Goal: Contribute content: Add original content to the website for others to see

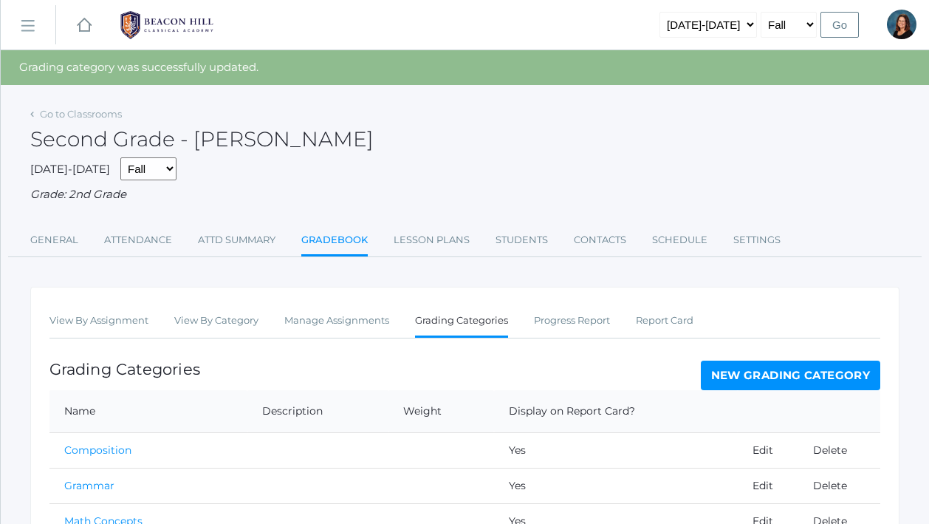
click at [86, 24] on rect at bounding box center [84, 25] width 18 height 18
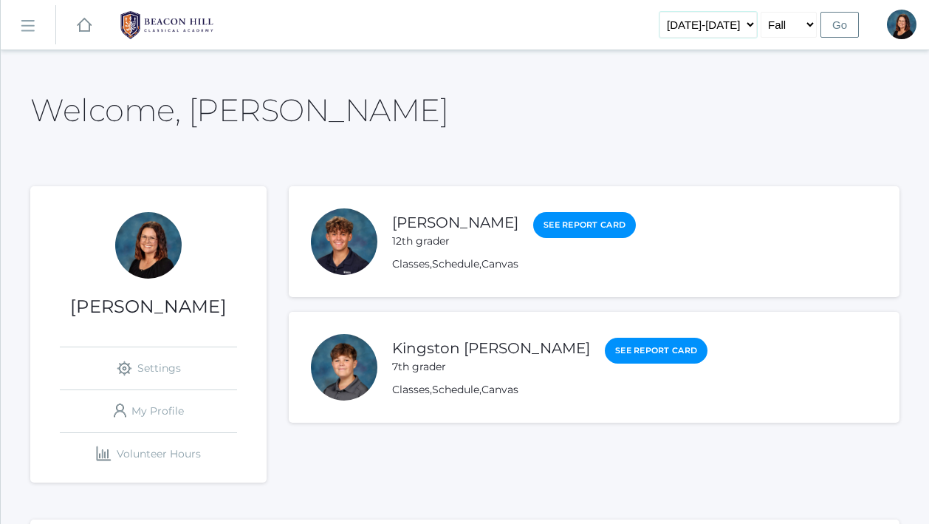
click at [733, 24] on select "2019-2020 2020-2021 2021-2022 2022-2023 2023-2024 2024-2025 2025-2026" at bounding box center [707, 25] width 97 height 26
select select "[DATE]-[DATE]"
click at [674, 12] on select "2019-2020 2020-2021 2021-2022 2022-2023 2023-2024 2024-2025 2025-2026" at bounding box center [707, 25] width 97 height 26
click at [843, 27] on input "Go" at bounding box center [839, 25] width 38 height 26
click at [35, 27] on rect at bounding box center [28, 26] width 24 height 24
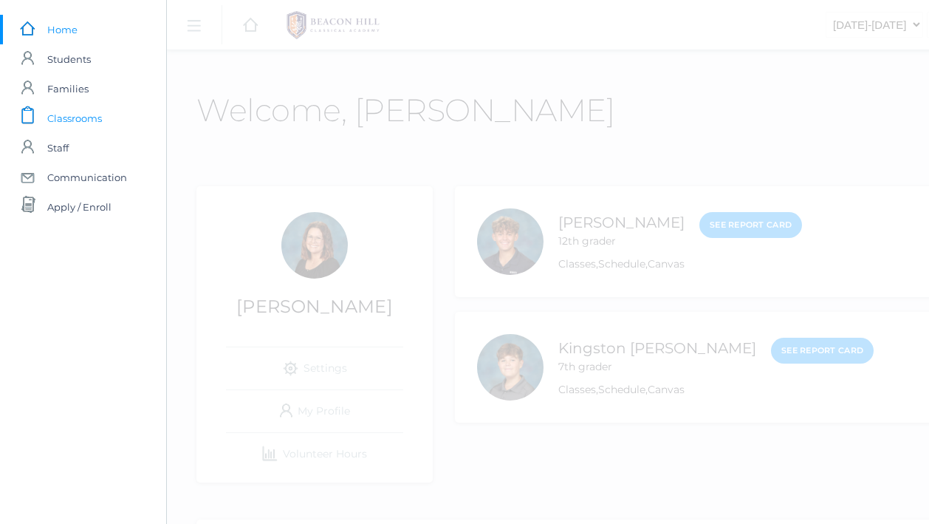
click at [83, 118] on span "Classrooms" at bounding box center [74, 118] width 55 height 30
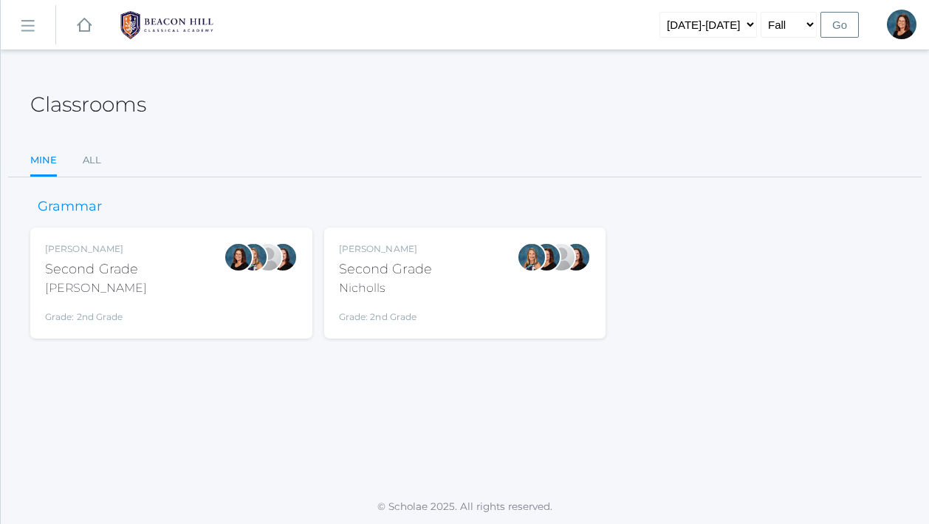
click at [388, 288] on div "Nicholls" at bounding box center [385, 288] width 93 height 18
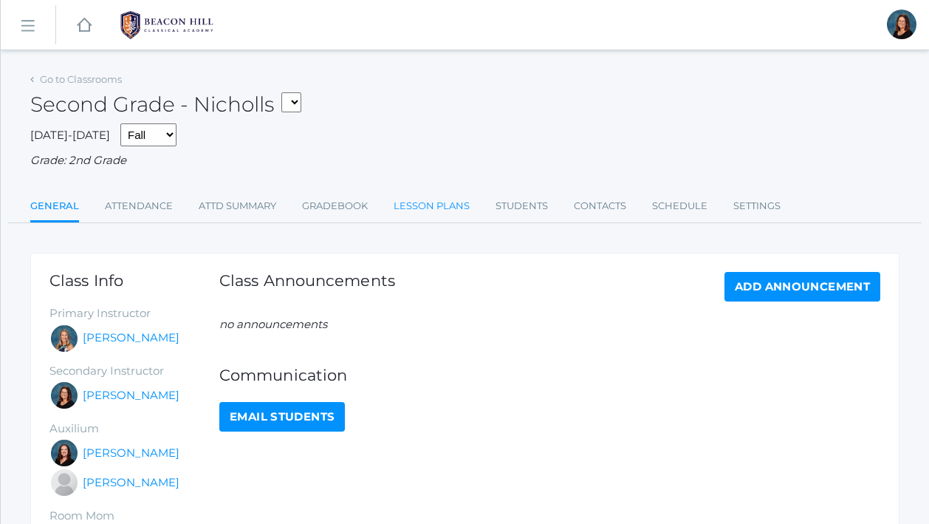
click at [429, 207] on link "Lesson Plans" at bounding box center [432, 206] width 76 height 30
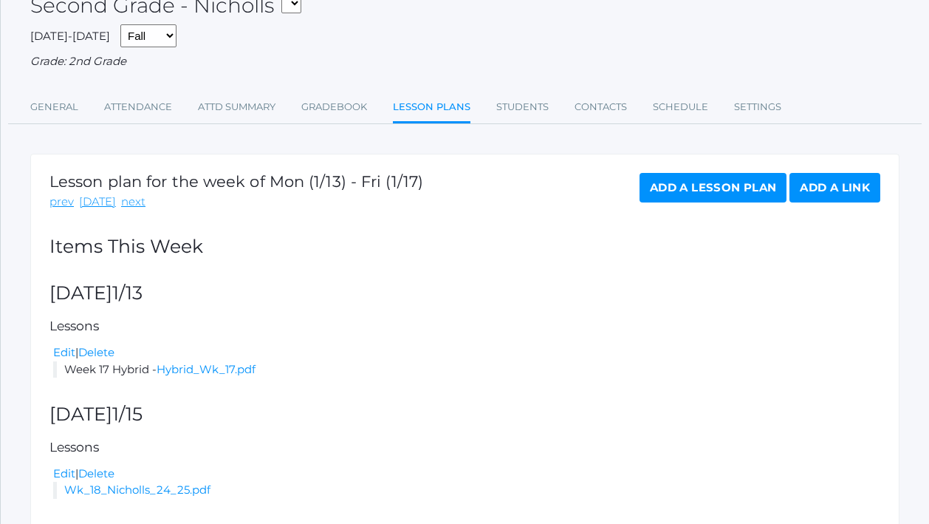
scroll to position [100, 0]
click at [63, 204] on link "prev" at bounding box center [61, 201] width 24 height 17
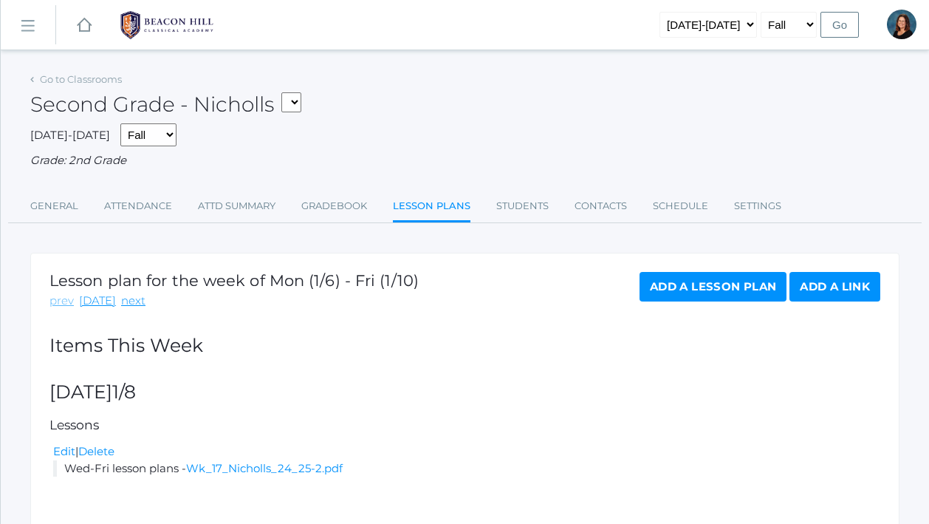
click at [63, 298] on link "prev" at bounding box center [61, 300] width 24 height 17
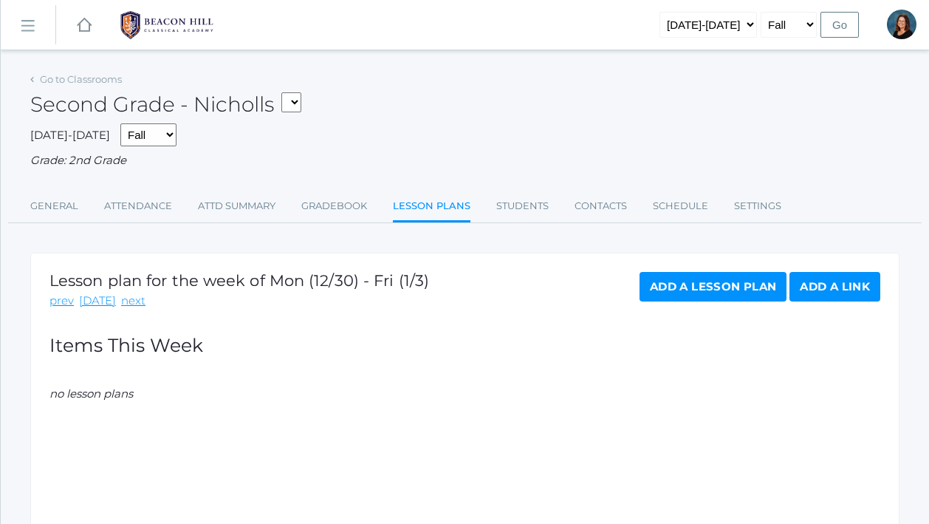
click at [63, 298] on link "prev" at bounding box center [61, 300] width 24 height 17
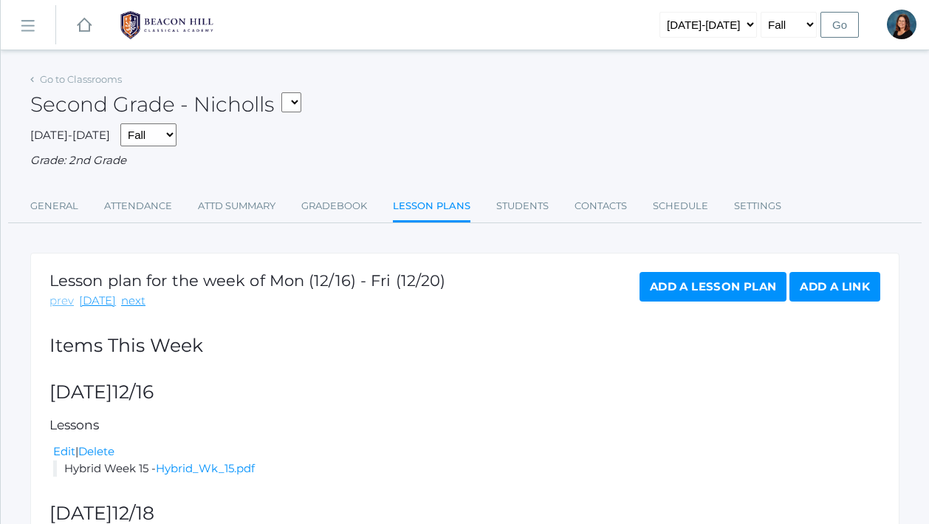
click at [63, 298] on link "prev" at bounding box center [61, 300] width 24 height 17
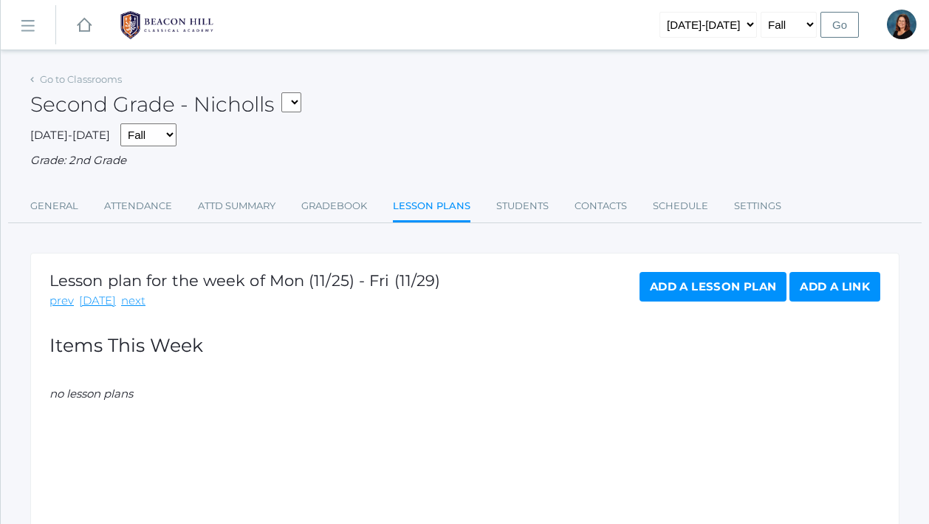
click at [63, 298] on link "prev" at bounding box center [61, 300] width 24 height 17
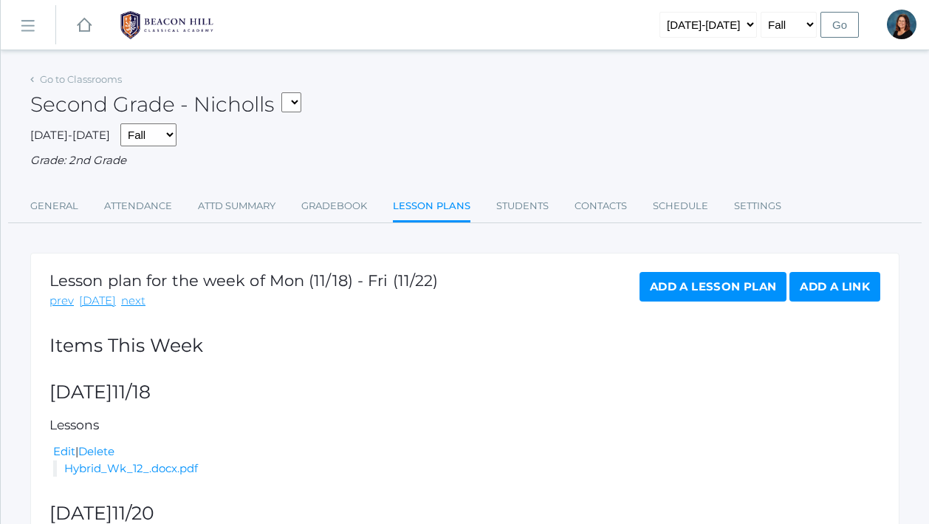
click at [63, 298] on link "prev" at bounding box center [61, 300] width 24 height 17
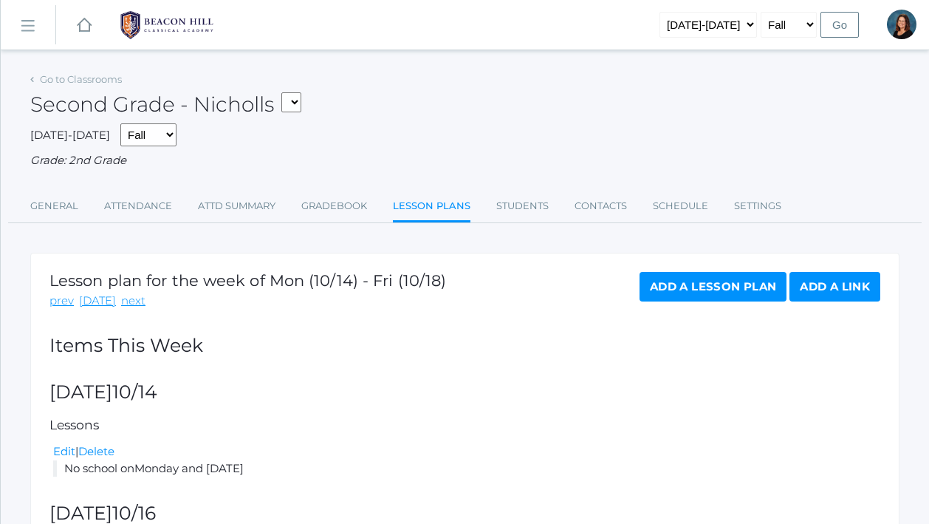
click at [63, 298] on link "prev" at bounding box center [61, 300] width 24 height 17
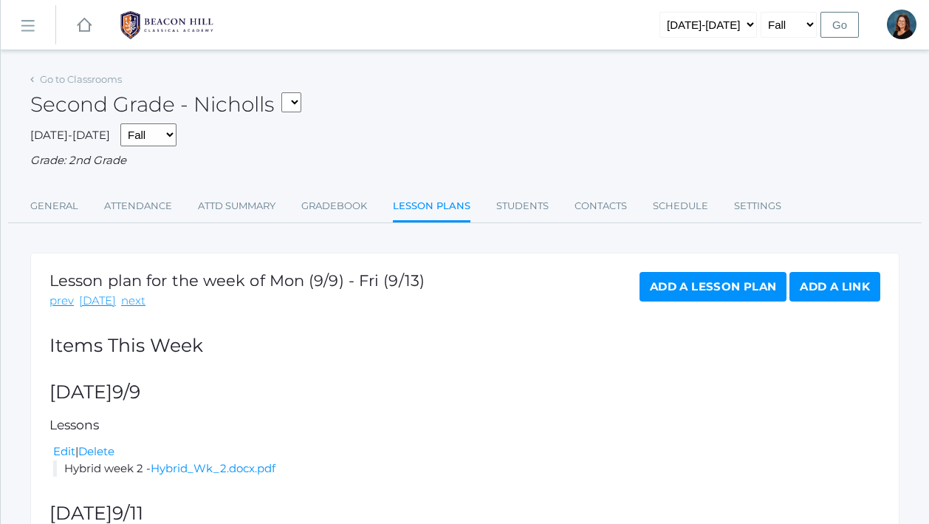
click at [138, 295] on div "prev today next" at bounding box center [236, 300] width 375 height 17
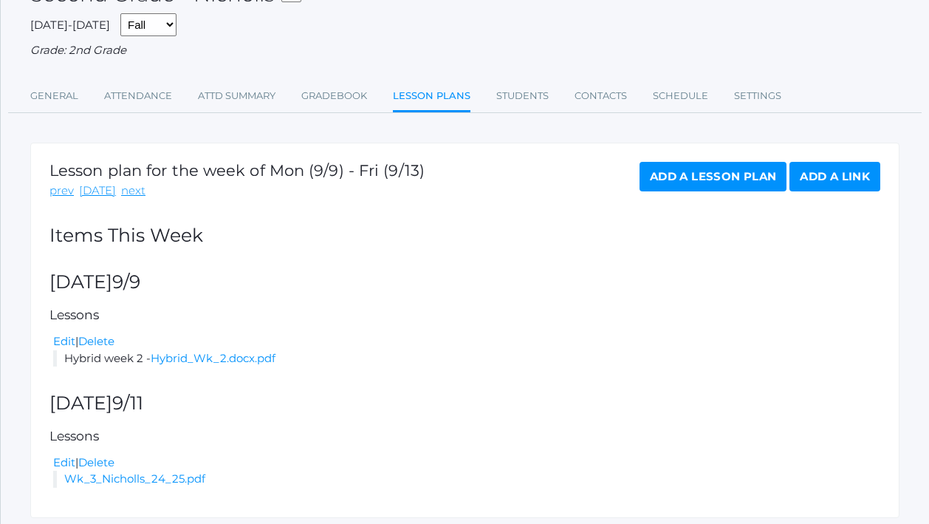
scroll to position [157, 0]
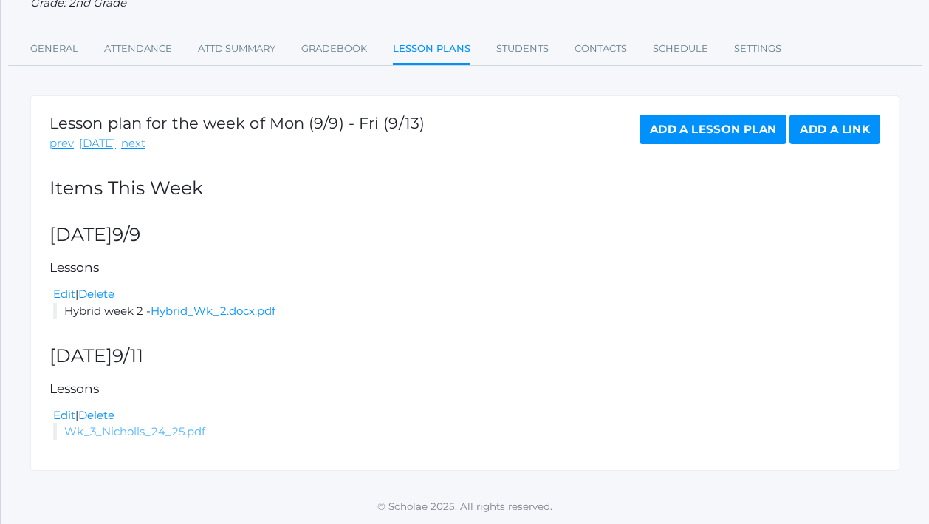
click at [120, 432] on link "Wk_3_Nicholls_24_25.pdf" at bounding box center [134, 431] width 141 height 14
click at [57, 151] on link "prev" at bounding box center [61, 143] width 24 height 17
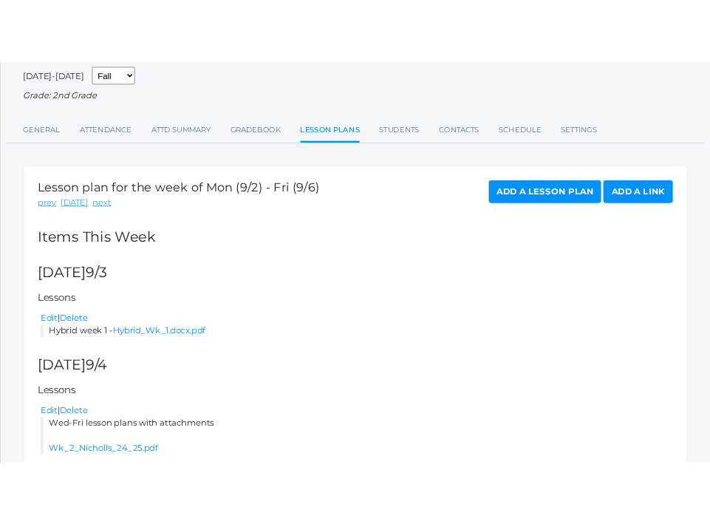
scroll to position [119, 0]
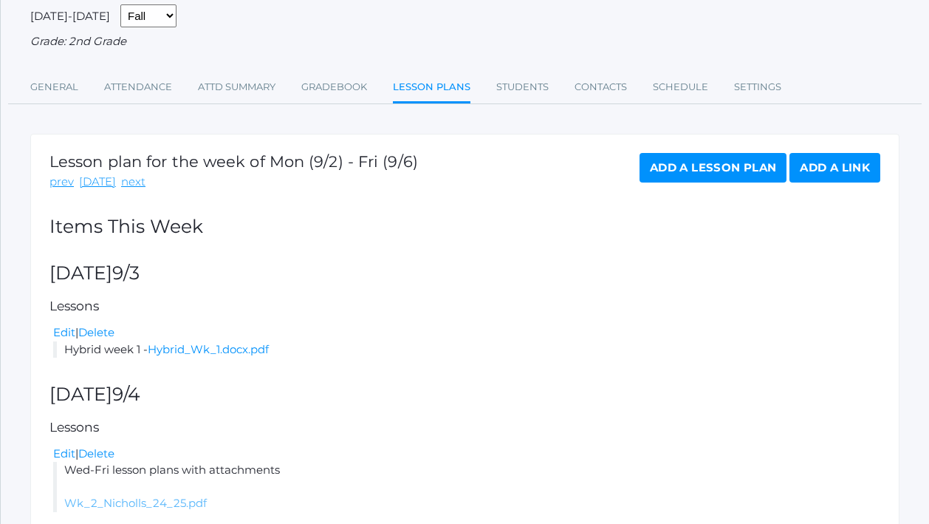
click at [140, 501] on link "Wk_2_Nicholls_24_25.pdf" at bounding box center [135, 503] width 143 height 14
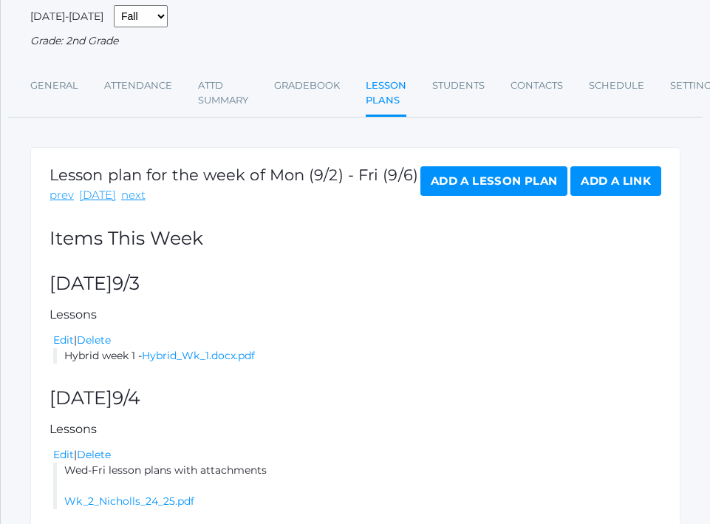
scroll to position [0, 0]
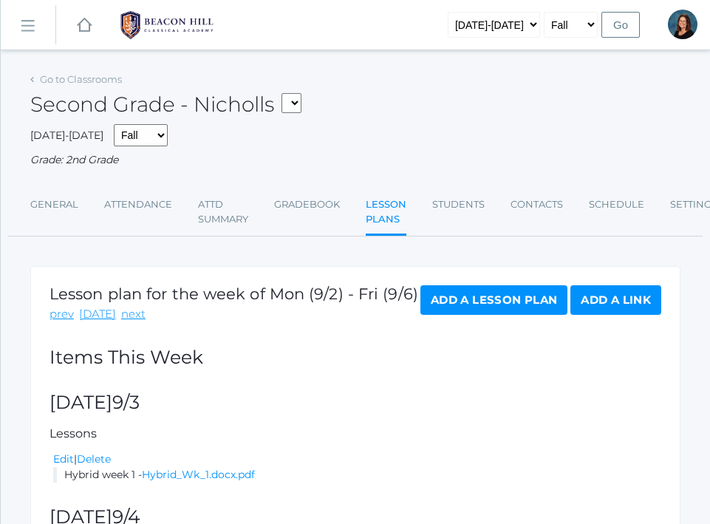
click at [86, 24] on rect at bounding box center [84, 25] width 18 height 18
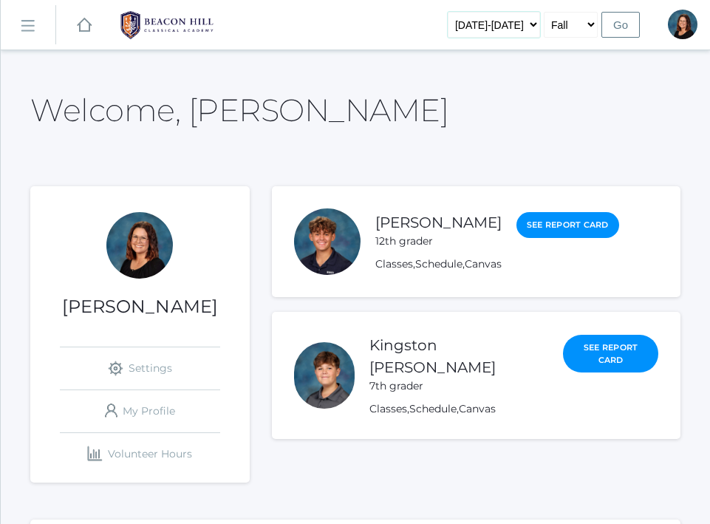
click at [510, 24] on select "2019-2020 2020-2021 2021-2022 2022-2023 2023-2024 2024-2025 2025-2026" at bounding box center [494, 25] width 92 height 26
select select "[DATE]-[DATE]"
click at [460, 12] on select "2019-2020 2020-2021 2021-2022 2022-2023 2023-2024 2024-2025 2025-2026" at bounding box center [494, 25] width 92 height 26
click at [622, 24] on input "Go" at bounding box center [620, 25] width 38 height 26
click at [30, 26] on rect at bounding box center [28, 27] width 24 height 24
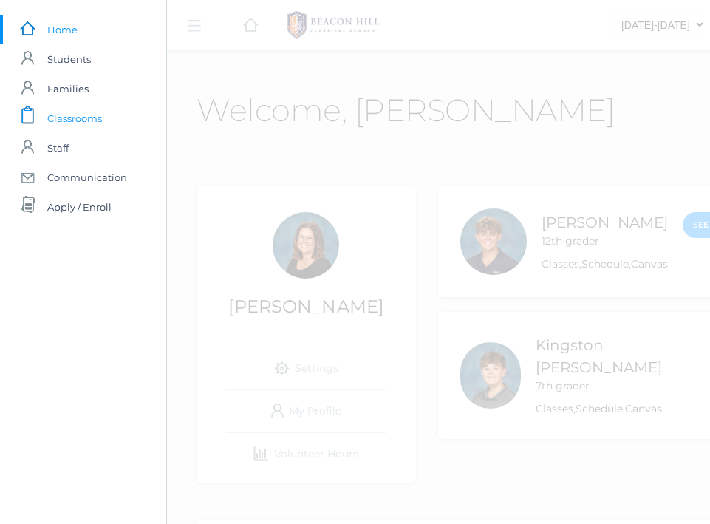
click at [56, 113] on span "Classrooms" at bounding box center [74, 118] width 55 height 30
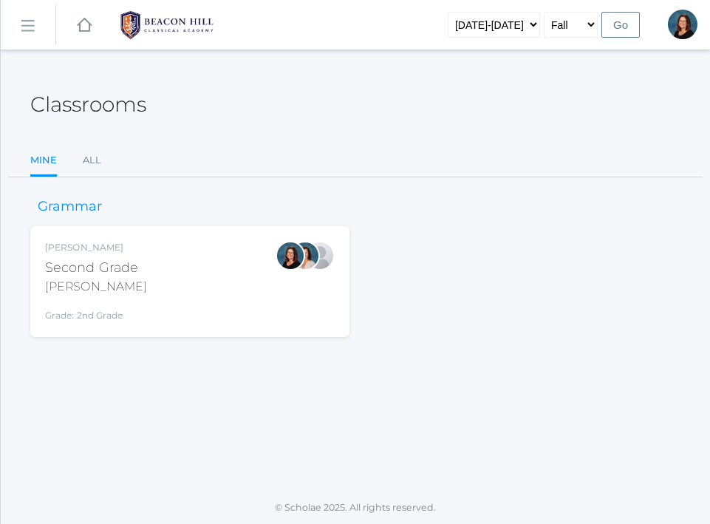
click at [157, 262] on div "Emily Balli Second Grade Balli Grade: 2nd Grade 02LA" at bounding box center [189, 281] width 289 height 81
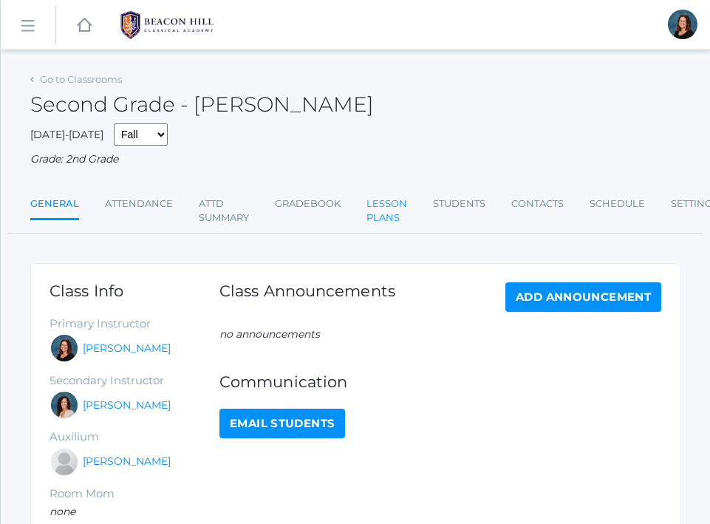
click at [396, 212] on link "Lesson Plans" at bounding box center [386, 211] width 41 height 44
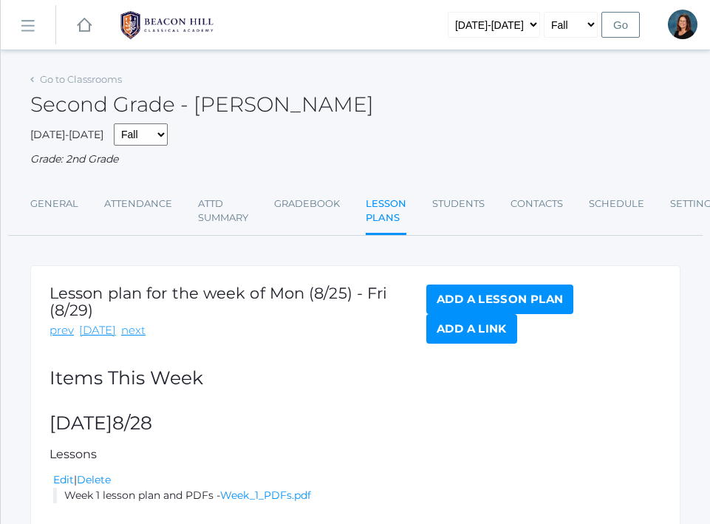
scroll to position [88, 0]
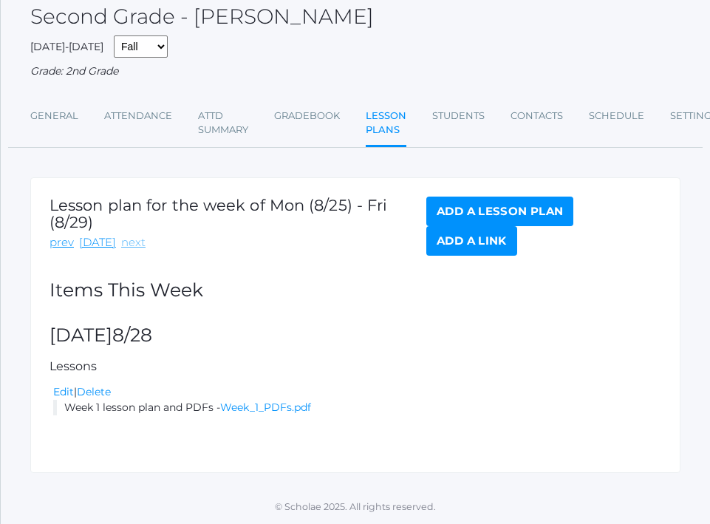
click at [128, 250] on link "next" at bounding box center [133, 242] width 24 height 17
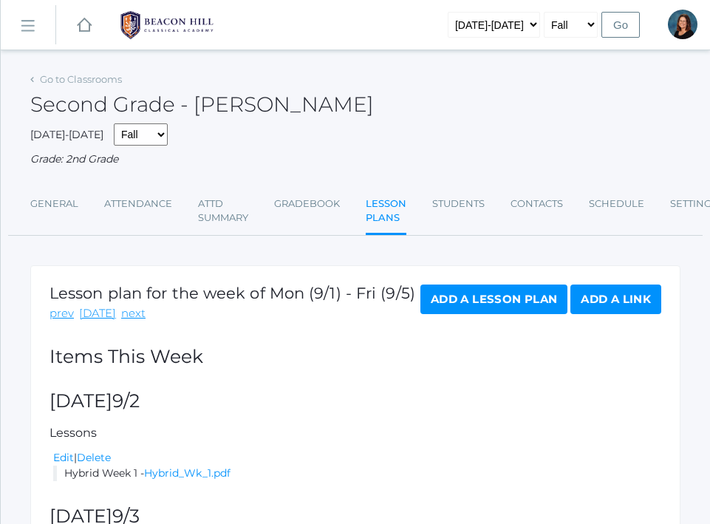
scroll to position [154, 0]
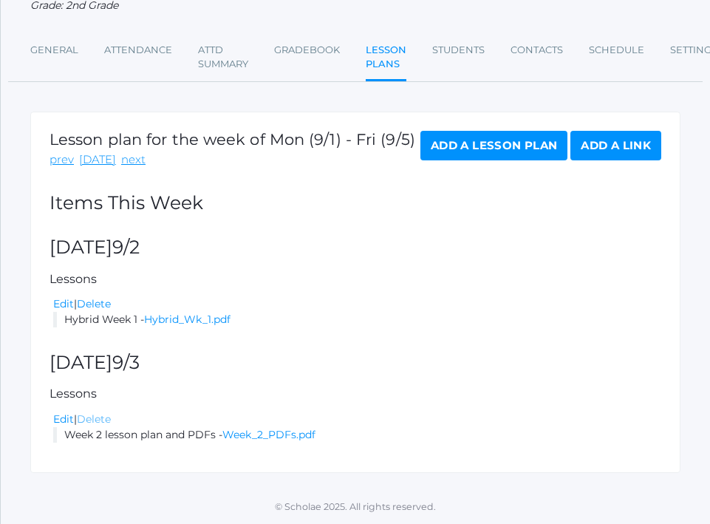
click at [93, 421] on link "Delete" at bounding box center [94, 418] width 34 height 13
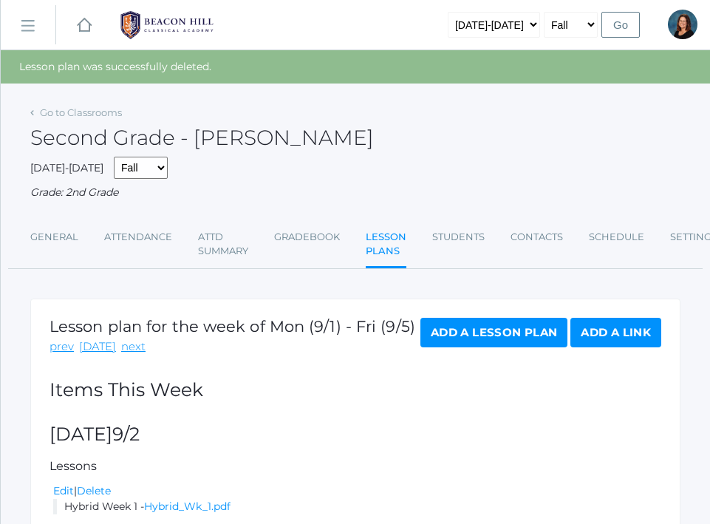
click at [488, 333] on link "Add a Lesson Plan" at bounding box center [493, 333] width 147 height 30
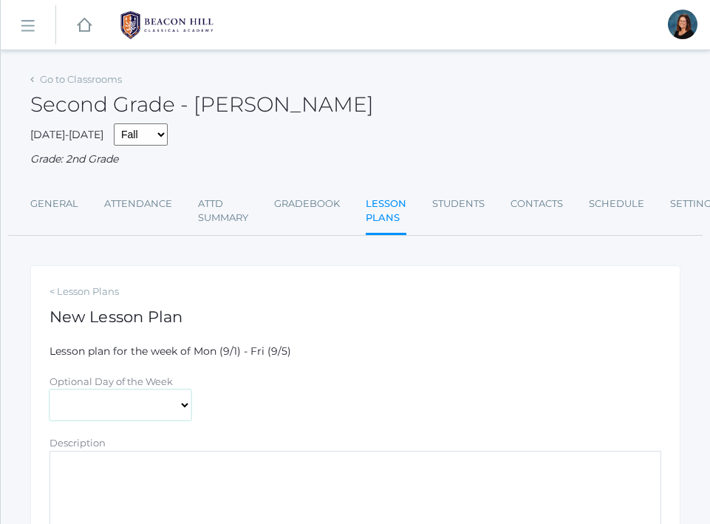
click at [112, 412] on select "[DATE] [DATE] [DATE] [DATE] [DATE]" at bounding box center [120, 404] width 142 height 31
select select "[DATE]"
click at [49, 389] on select "[DATE] [DATE] [DATE] [DATE] [DATE]" at bounding box center [120, 404] width 142 height 31
click at [117, 489] on textarea "Description" at bounding box center [354, 494] width 611 height 89
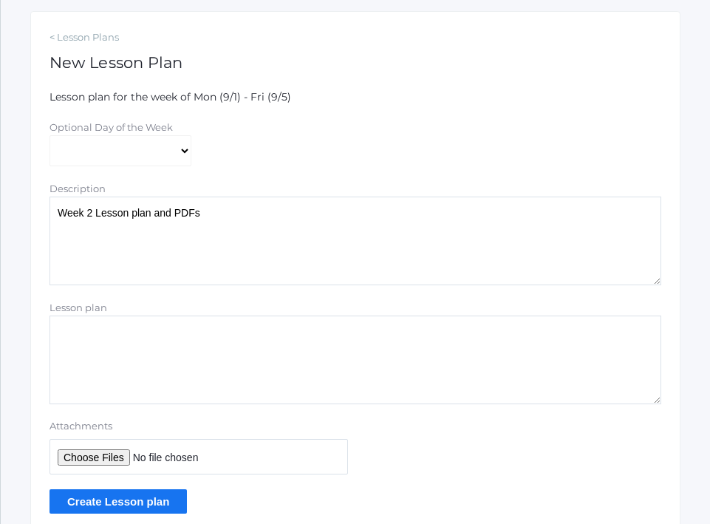
scroll to position [253, 0]
type textarea "Week 2 Lesson plan and PDFs"
click at [80, 450] on input "Attachments" at bounding box center [198, 456] width 298 height 35
type input "C:\fakepath\Week 2 PDFs.pdf"
click at [145, 500] on input "Create Lesson plan" at bounding box center [117, 502] width 137 height 24
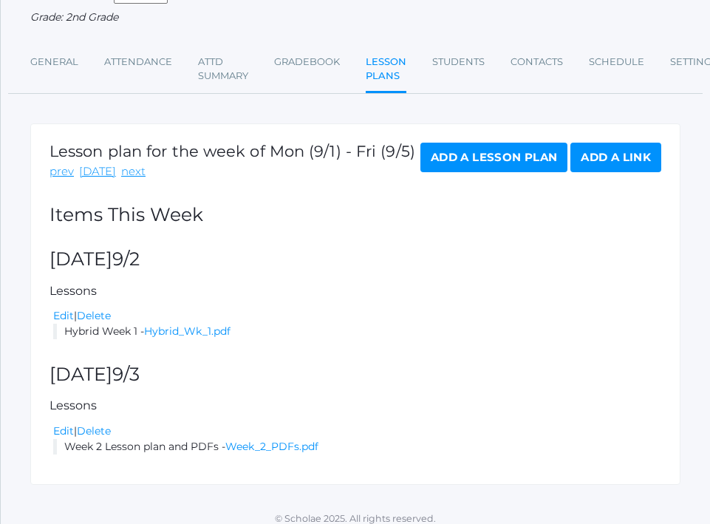
scroll to position [176, 0]
click at [55, 171] on link "prev" at bounding box center [61, 170] width 24 height 17
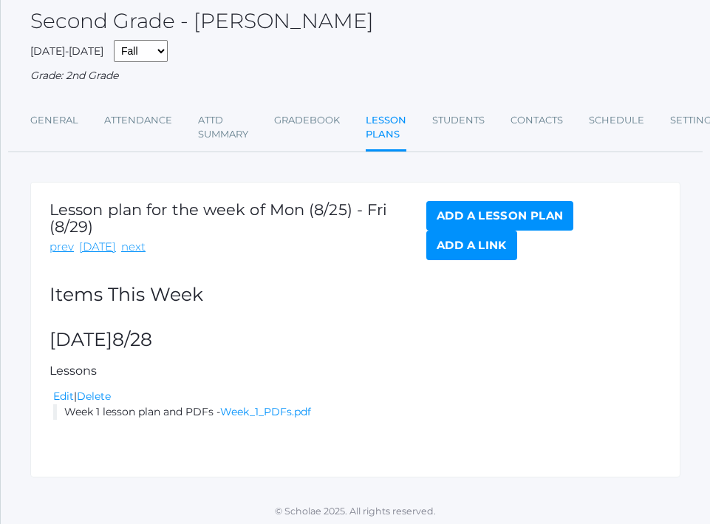
scroll to position [88, 0]
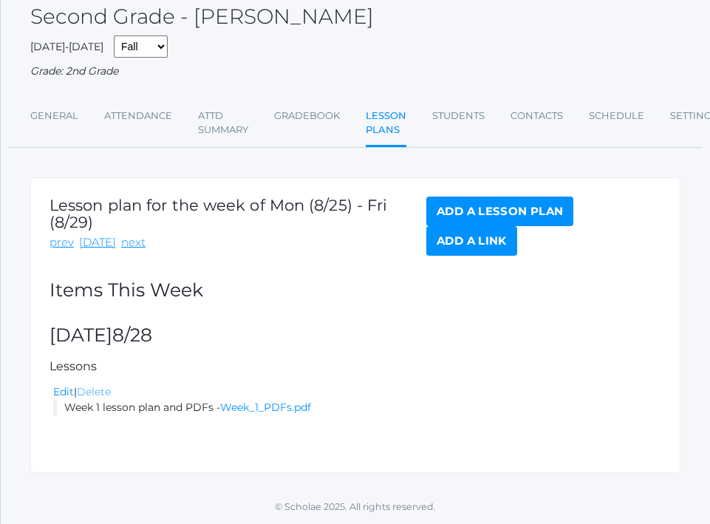
click at [97, 391] on link "Delete" at bounding box center [94, 391] width 34 height 13
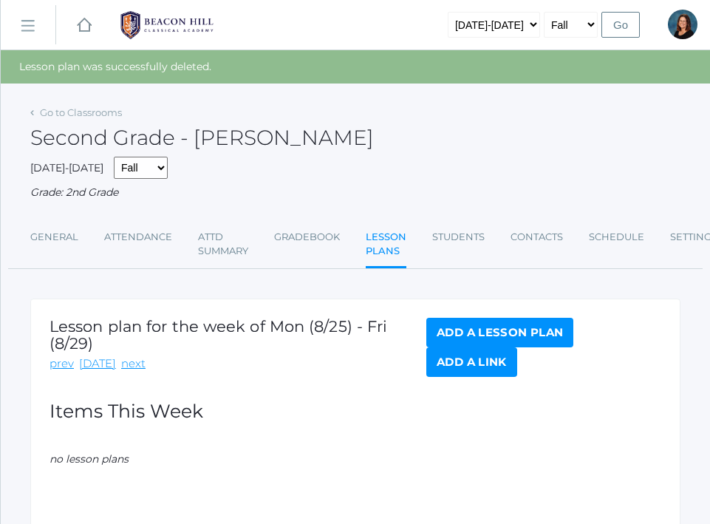
click at [471, 210] on div "Go to Classrooms Second Grade - Balli 2025-2026 Fall Spring Grade: 2nd Grade Ge…" at bounding box center [355, 185] width 650 height 167
click at [452, 337] on link "Add a Lesson Plan" at bounding box center [499, 333] width 147 height 30
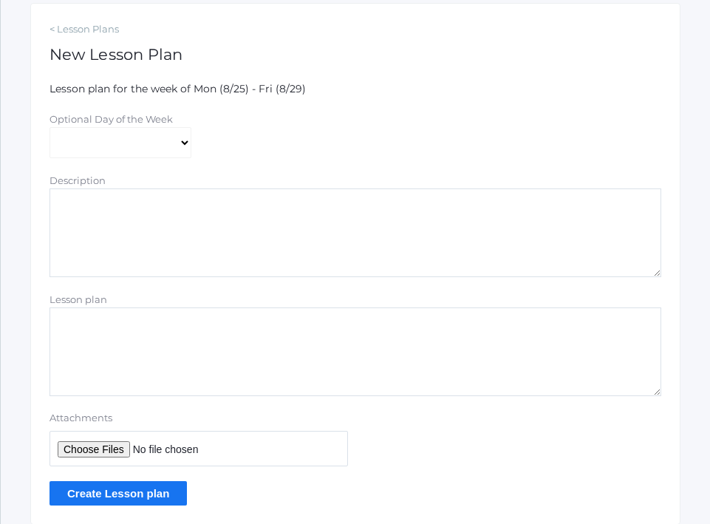
scroll to position [315, 0]
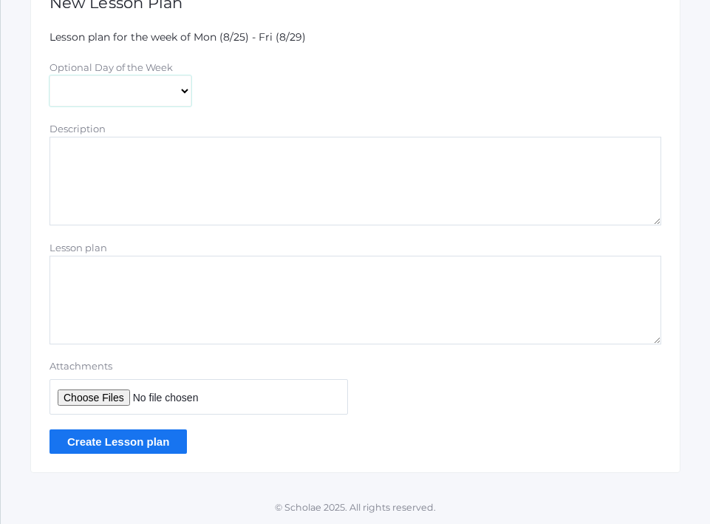
click at [120, 105] on select "Monday Tuesday Wednesday Thursday Friday" at bounding box center [120, 90] width 142 height 31
select select "2025-08-28"
click at [49, 75] on select "Monday Tuesday Wednesday Thursday Friday" at bounding box center [120, 90] width 142 height 31
click at [114, 188] on textarea "Description" at bounding box center [354, 181] width 611 height 89
type textarea "Week 1 lesson plan and PDFs"
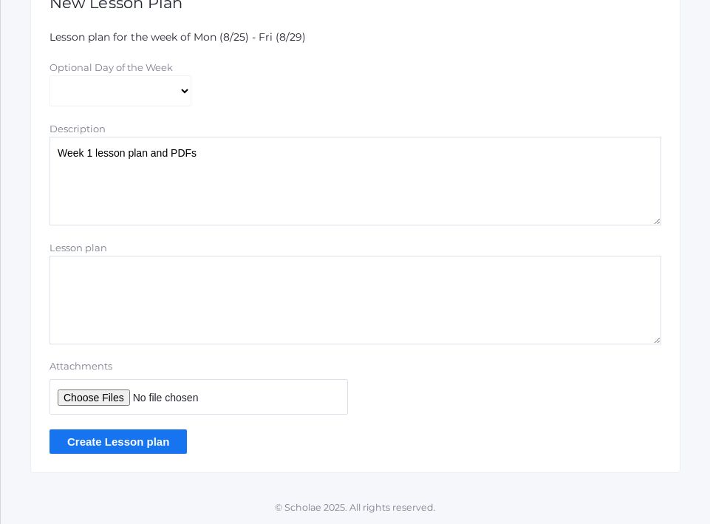
click at [78, 396] on input "Attachments" at bounding box center [198, 396] width 298 height 35
type input "C:\fakepath\Week 1 PDFs.pdf"
click at [168, 438] on input "Create Lesson plan" at bounding box center [117, 441] width 137 height 24
